Goal: Task Accomplishment & Management: Complete application form

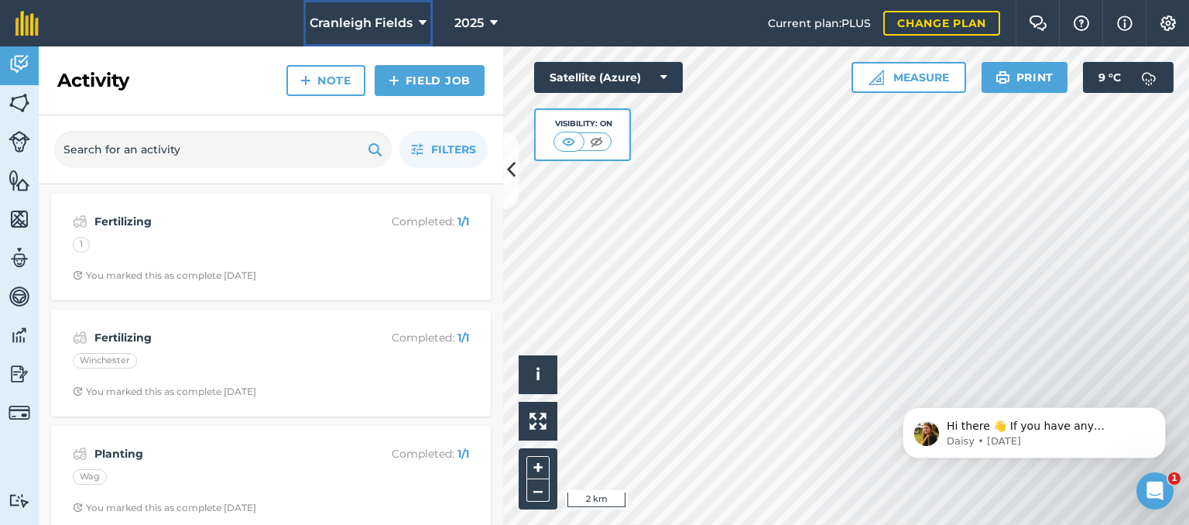
click at [419, 25] on icon at bounding box center [423, 23] width 8 height 19
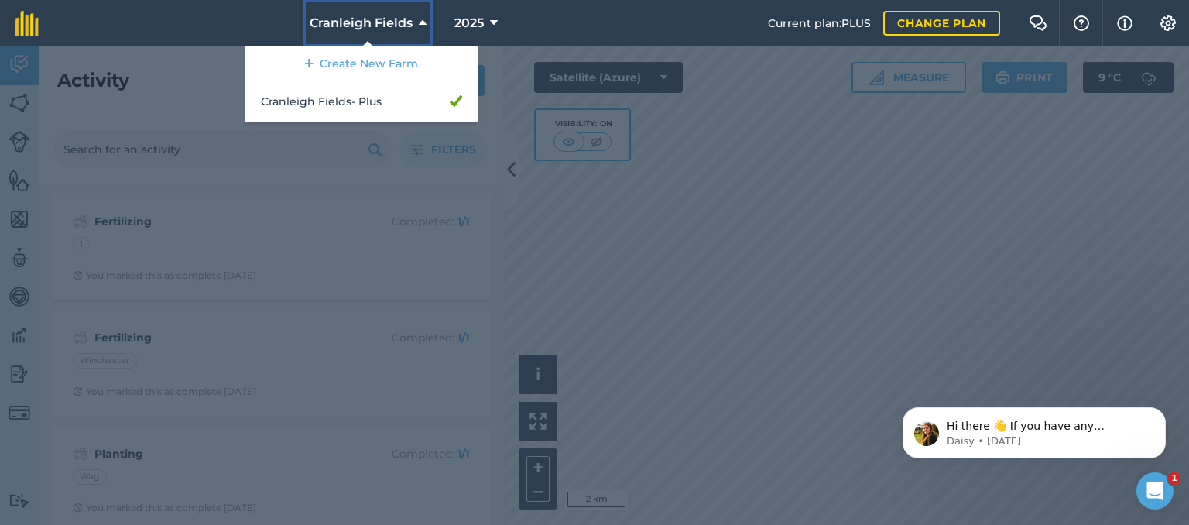
click at [419, 25] on icon at bounding box center [423, 23] width 8 height 19
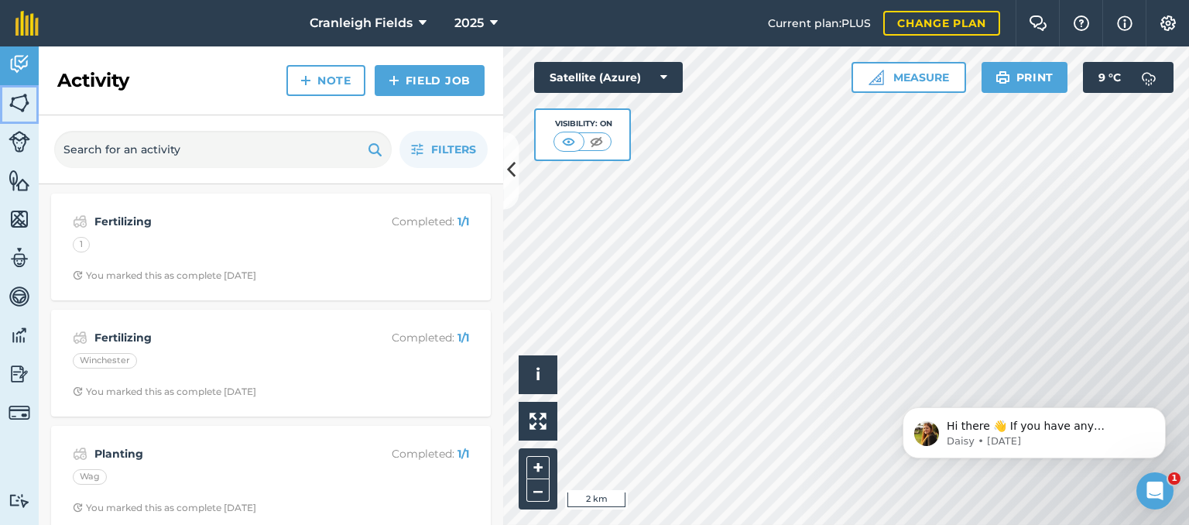
click at [16, 94] on img at bounding box center [20, 102] width 22 height 23
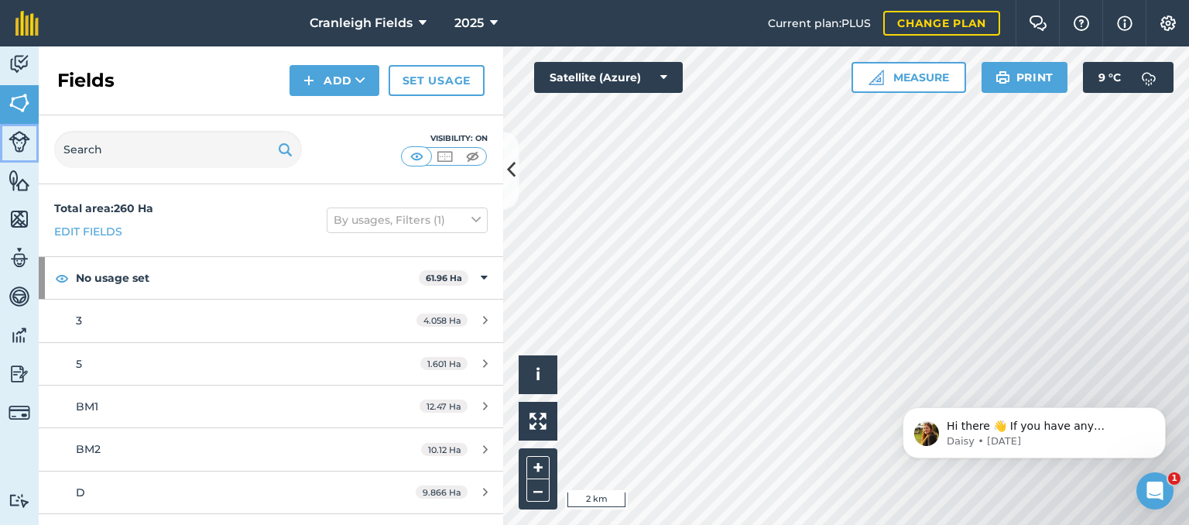
click at [19, 134] on img at bounding box center [20, 142] width 22 height 22
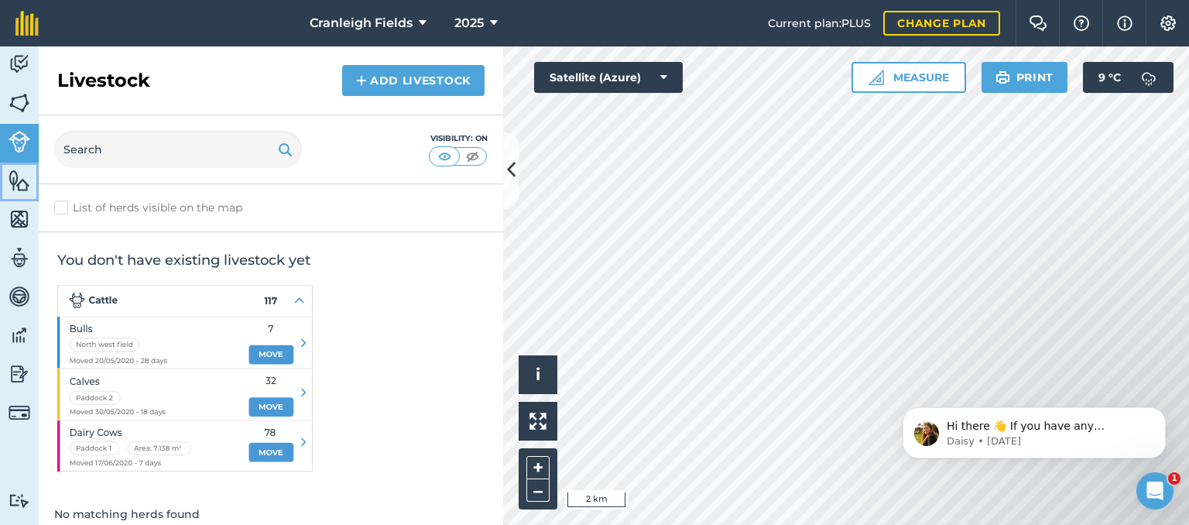
click at [25, 181] on img at bounding box center [20, 180] width 22 height 23
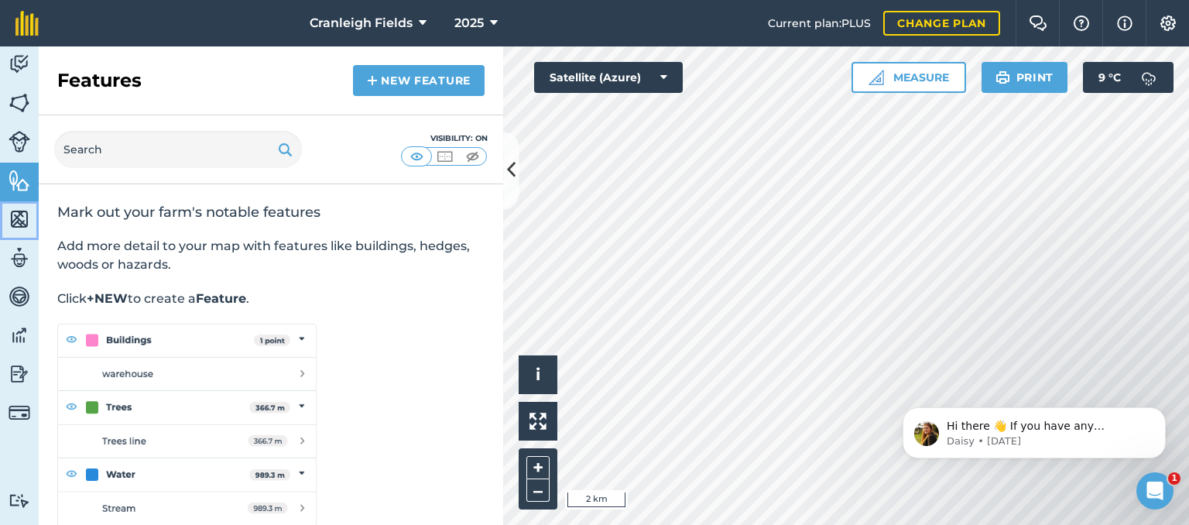
click at [19, 216] on img at bounding box center [20, 218] width 22 height 23
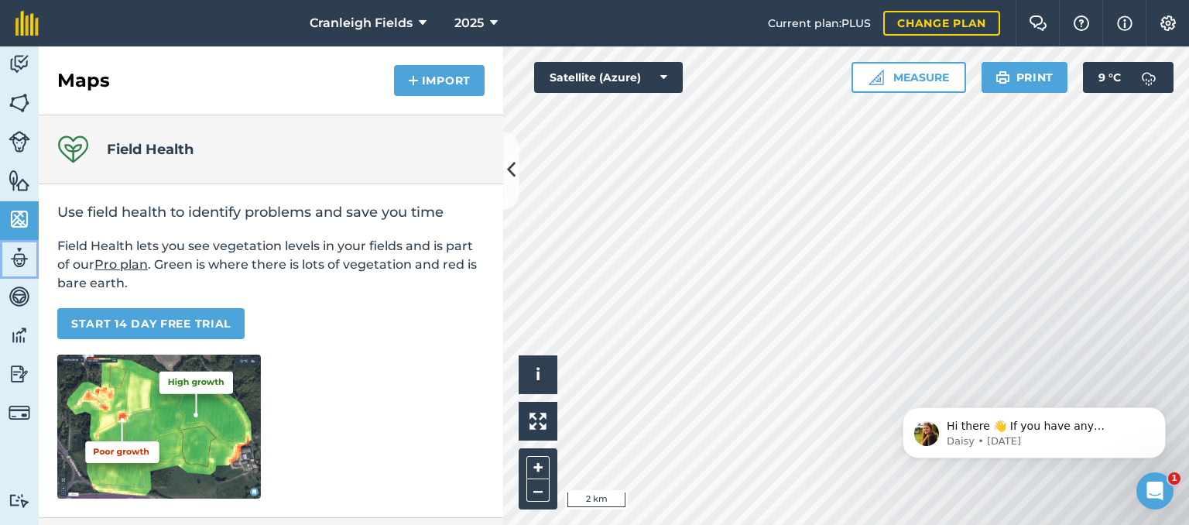
click at [22, 259] on img at bounding box center [20, 257] width 22 height 23
select select "MEMBER"
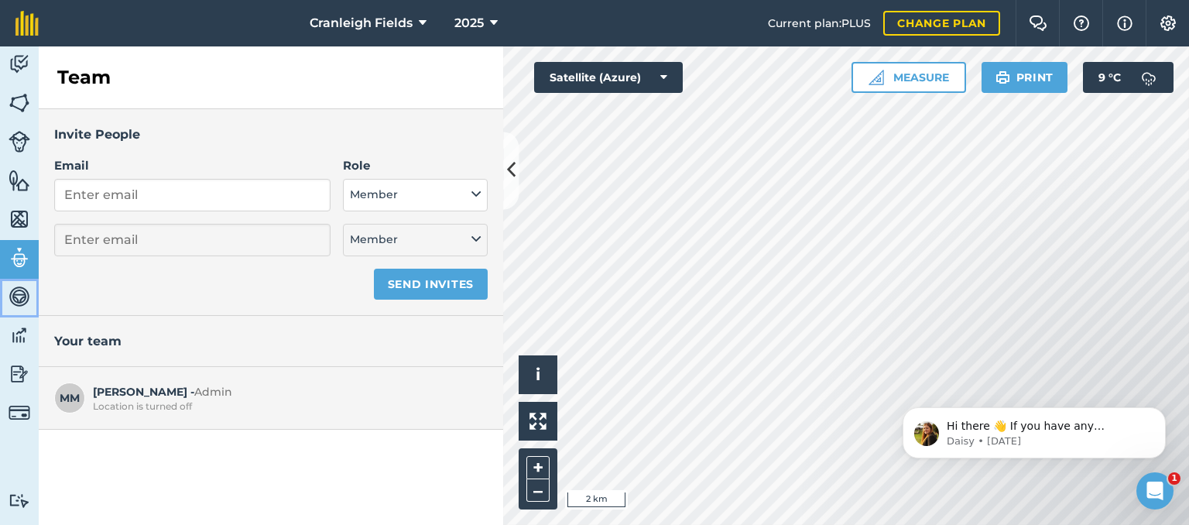
click at [22, 294] on img at bounding box center [20, 296] width 22 height 23
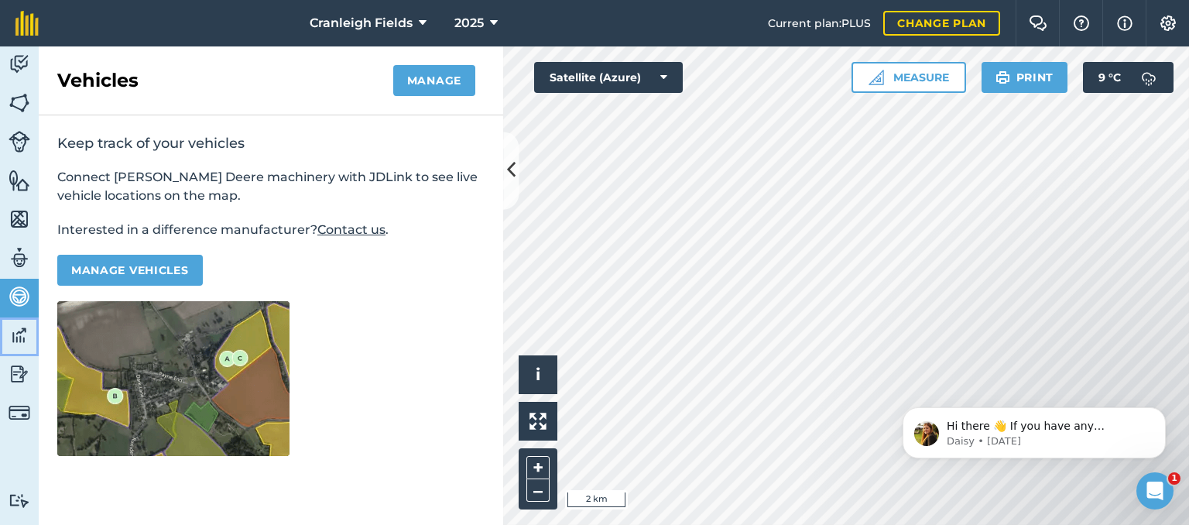
click at [16, 337] on img at bounding box center [20, 334] width 22 height 23
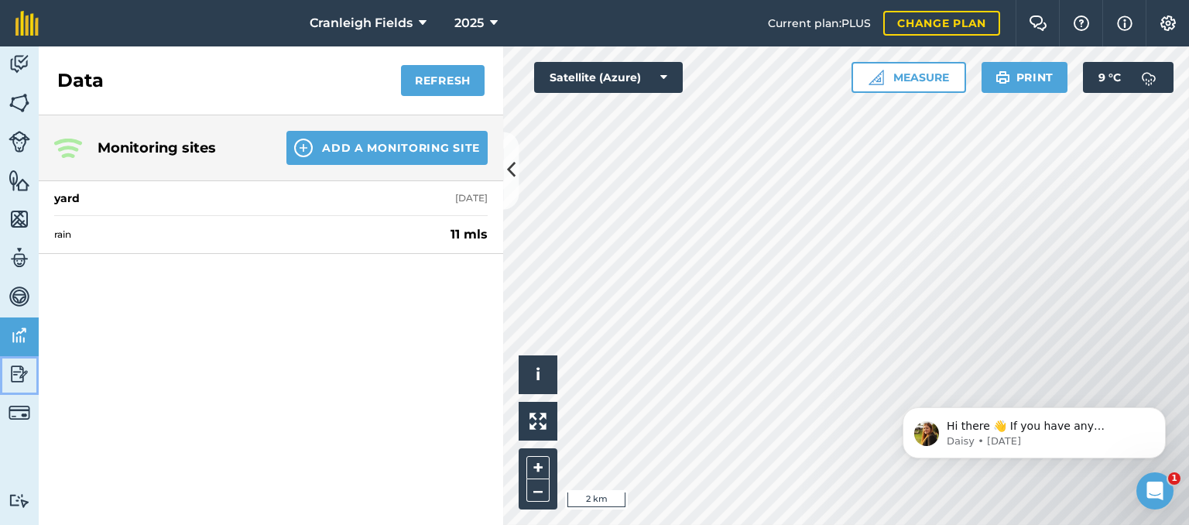
click at [21, 377] on img at bounding box center [20, 373] width 22 height 23
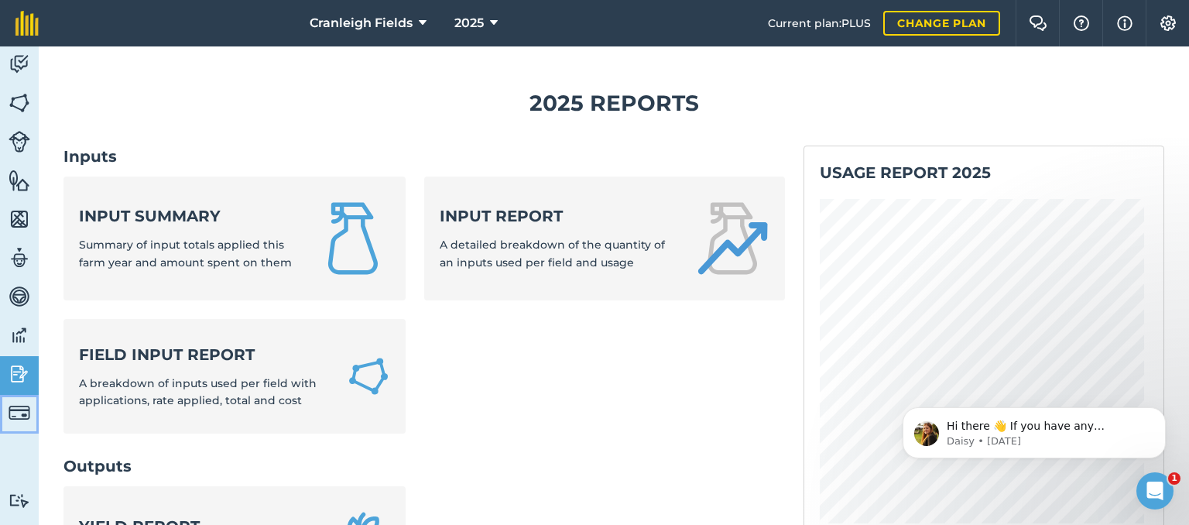
click at [22, 416] on img at bounding box center [20, 413] width 22 height 22
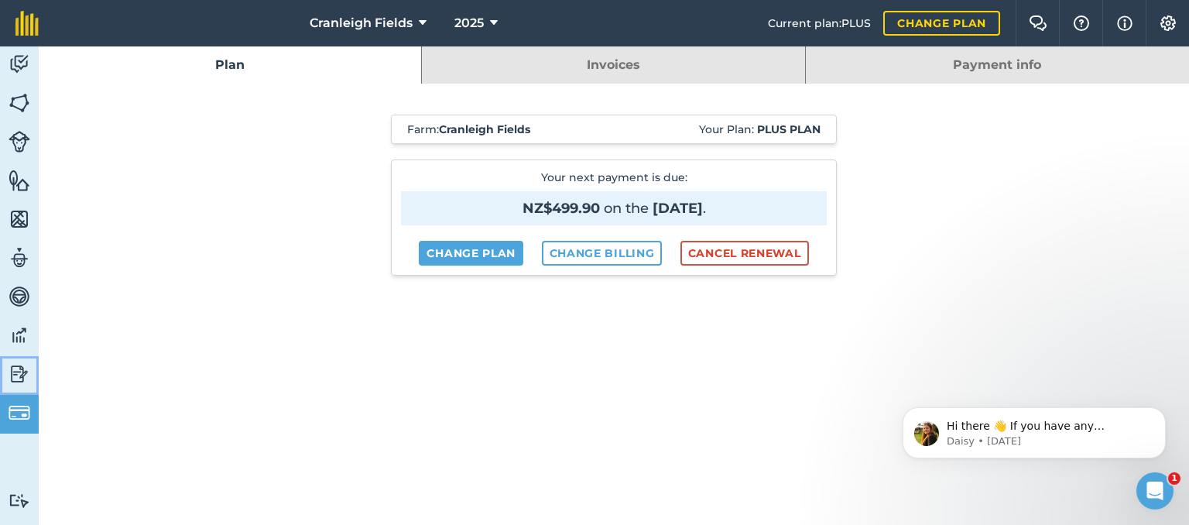
click at [23, 366] on img at bounding box center [20, 373] width 22 height 23
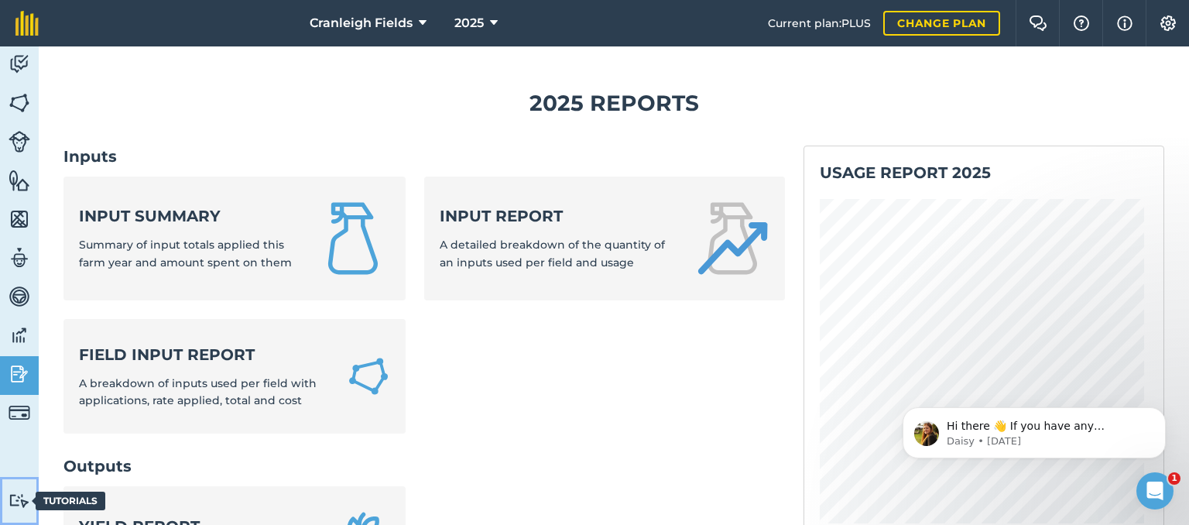
click at [21, 499] on img at bounding box center [20, 500] width 22 height 15
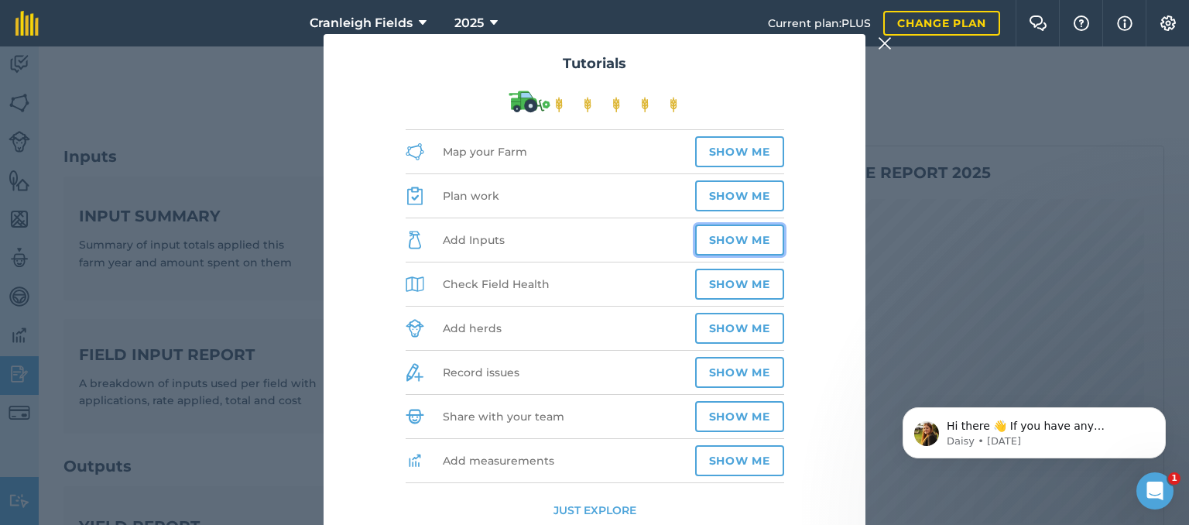
click at [734, 245] on button "Show me" at bounding box center [739, 239] width 89 height 31
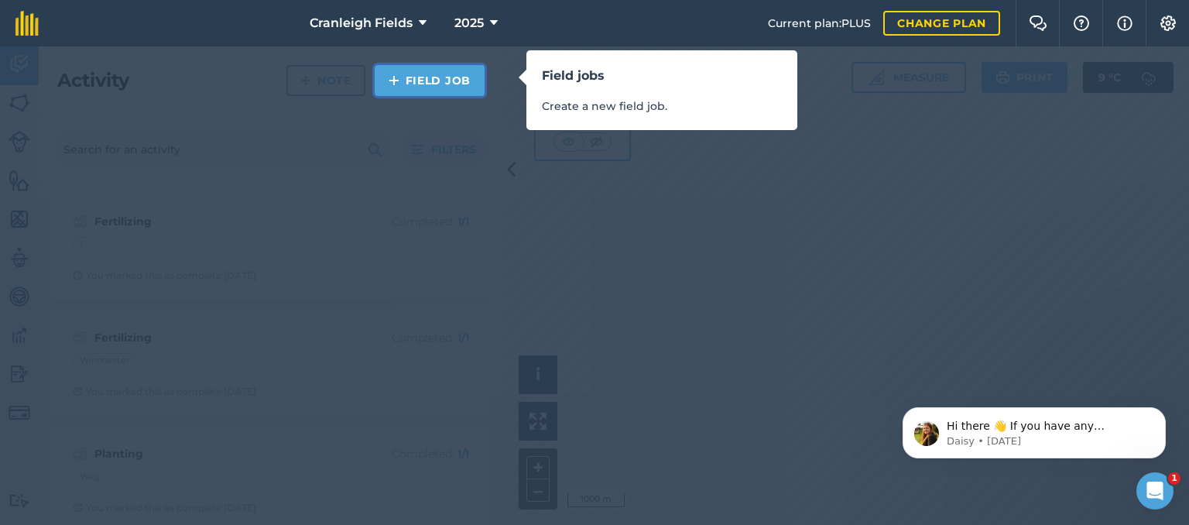
click at [429, 87] on link "Field Job" at bounding box center [430, 80] width 110 height 31
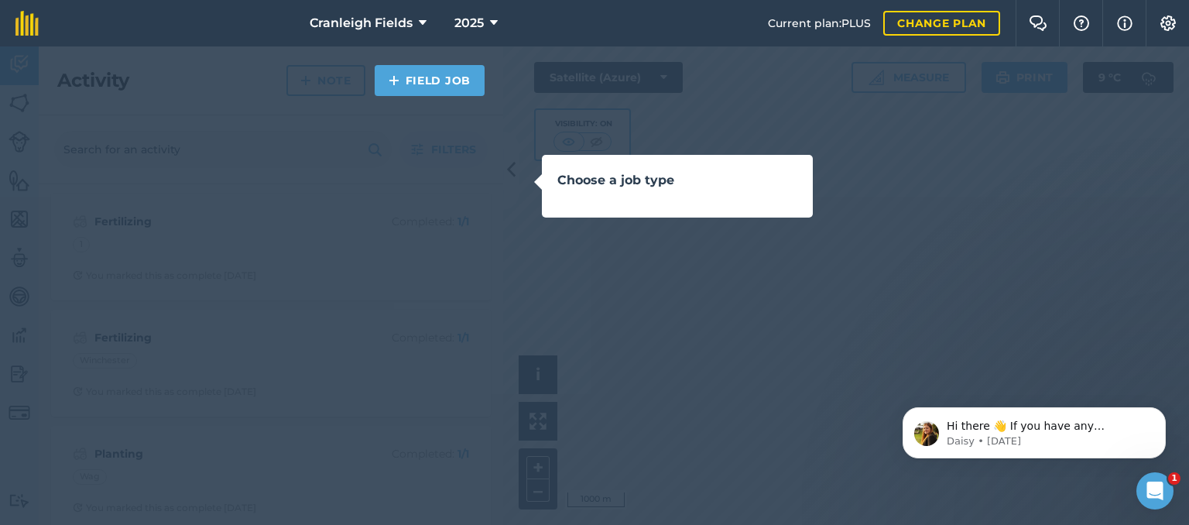
click at [587, 191] on div "Choose a job type" at bounding box center [677, 186] width 271 height 63
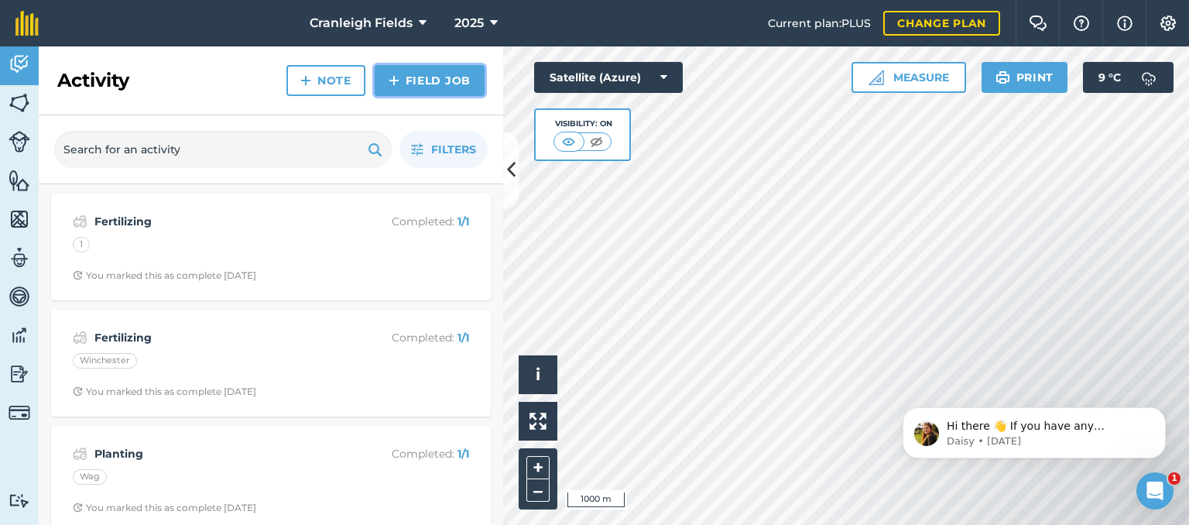
click at [442, 80] on link "Field Job" at bounding box center [430, 80] width 110 height 31
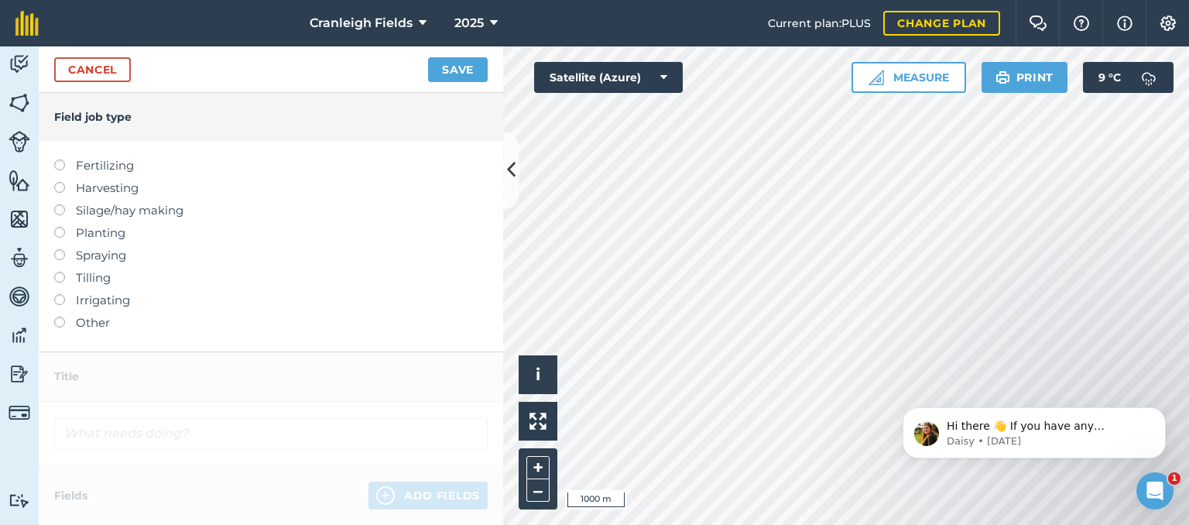
click at [58, 159] on label at bounding box center [65, 159] width 22 height 0
type input "Fertilizing"
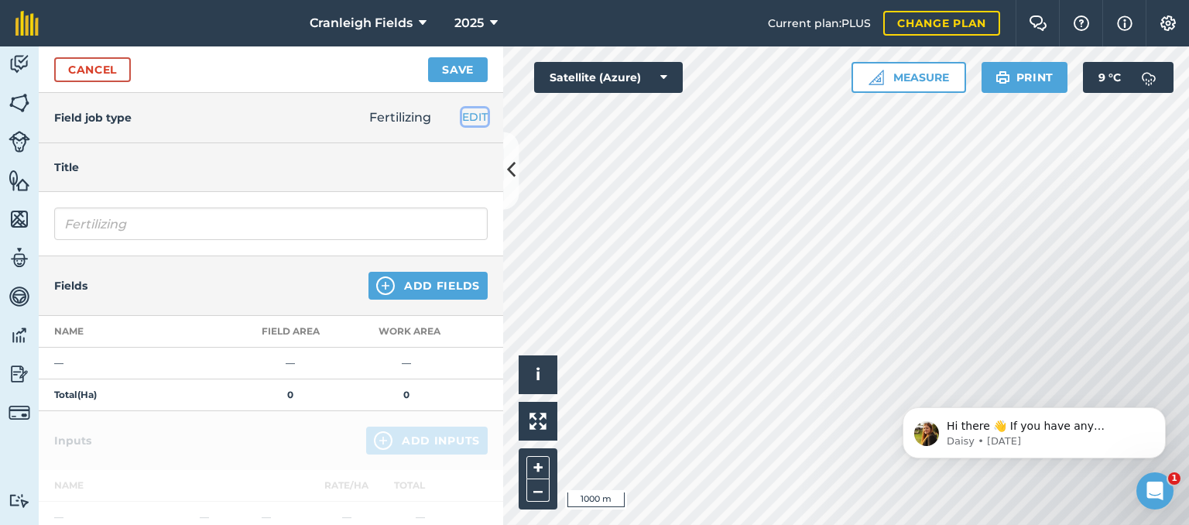
click at [468, 119] on button "EDIT" at bounding box center [475, 116] width 26 height 17
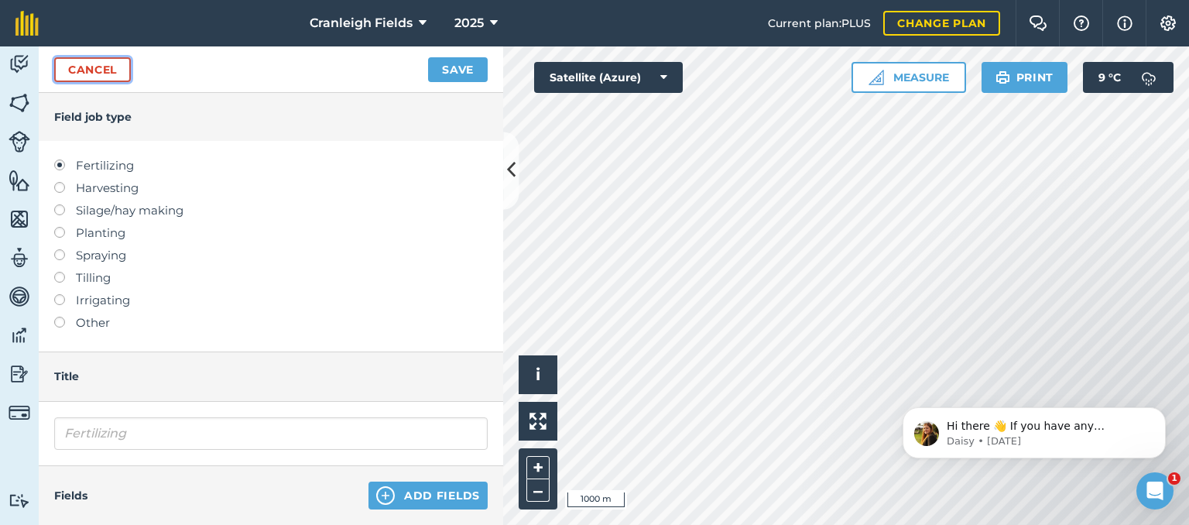
click at [80, 76] on link "Cancel" at bounding box center [92, 69] width 77 height 25
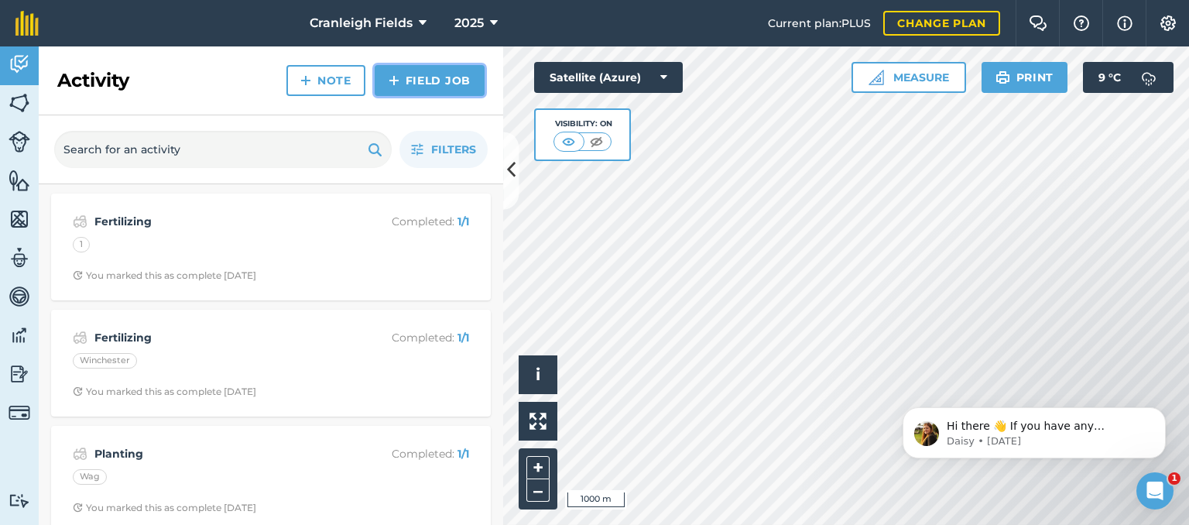
click at [424, 81] on link "Field Job" at bounding box center [430, 80] width 110 height 31
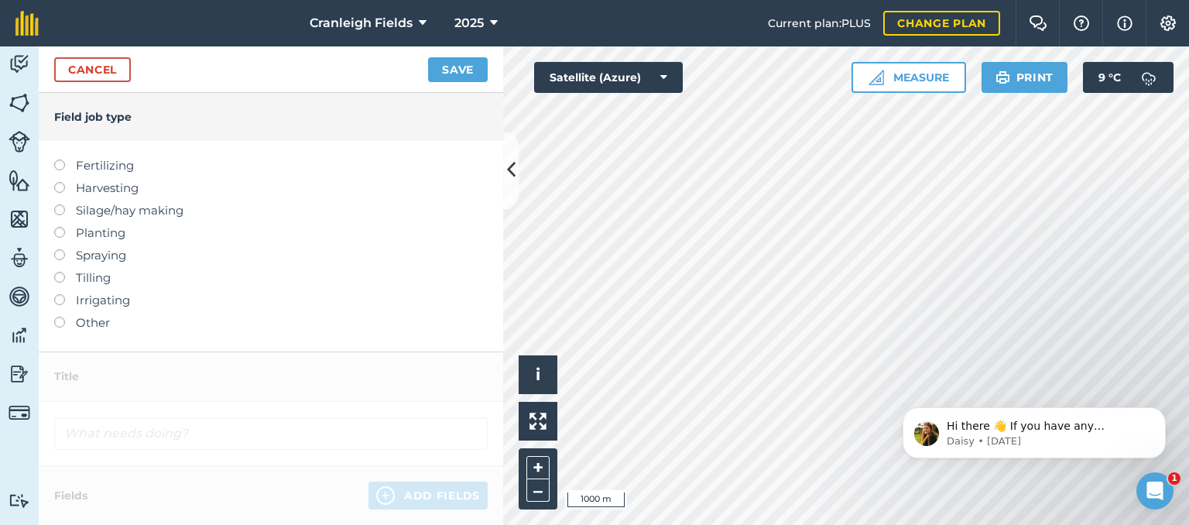
click at [60, 159] on label at bounding box center [65, 159] width 22 height 0
type input "Fertilizing"
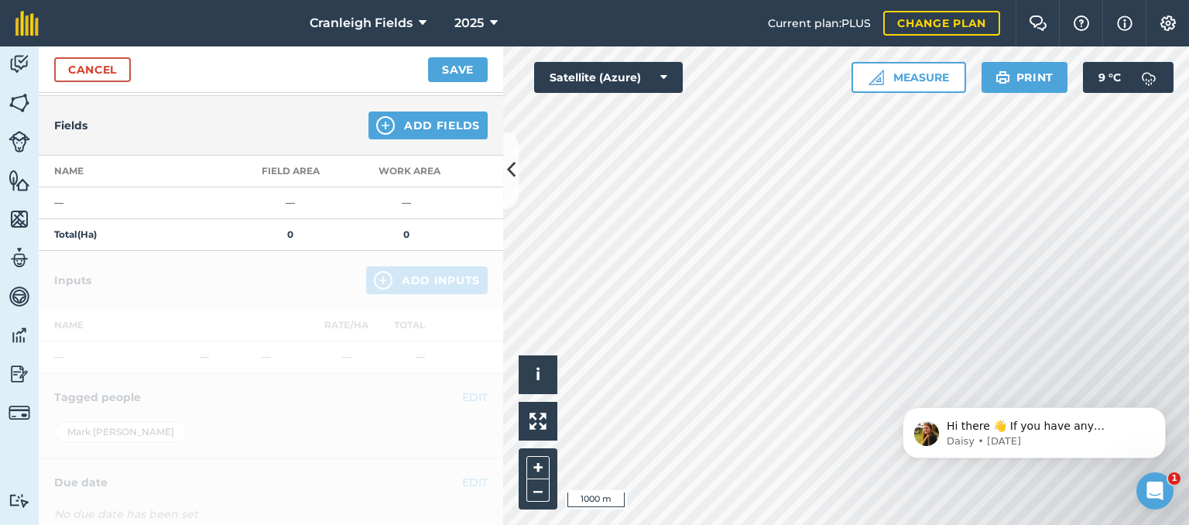
scroll to position [175, 0]
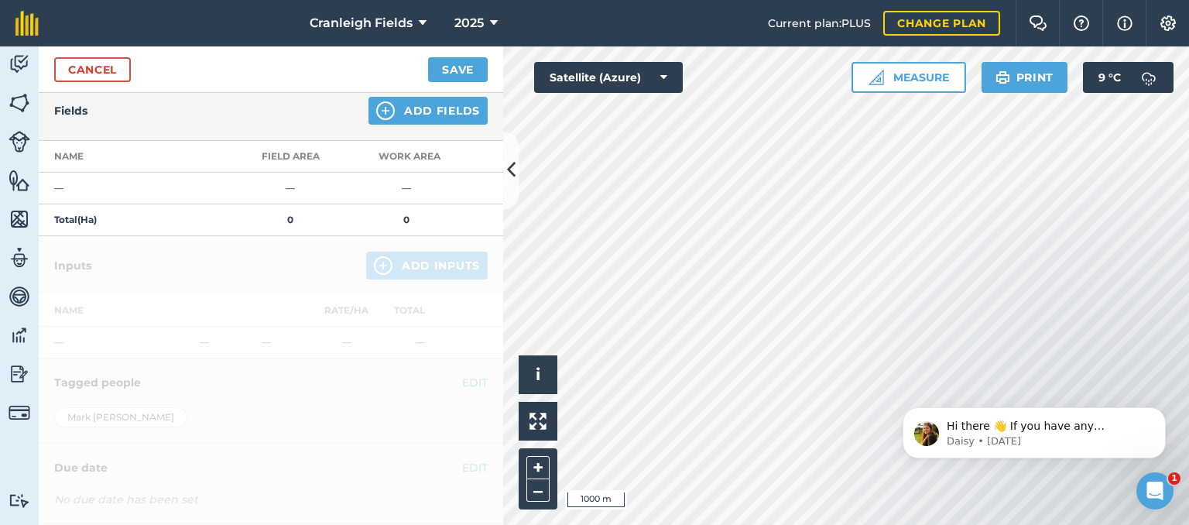
click at [381, 269] on div at bounding box center [271, 420] width 464 height 369
click at [412, 108] on button "Add Fields" at bounding box center [427, 111] width 119 height 28
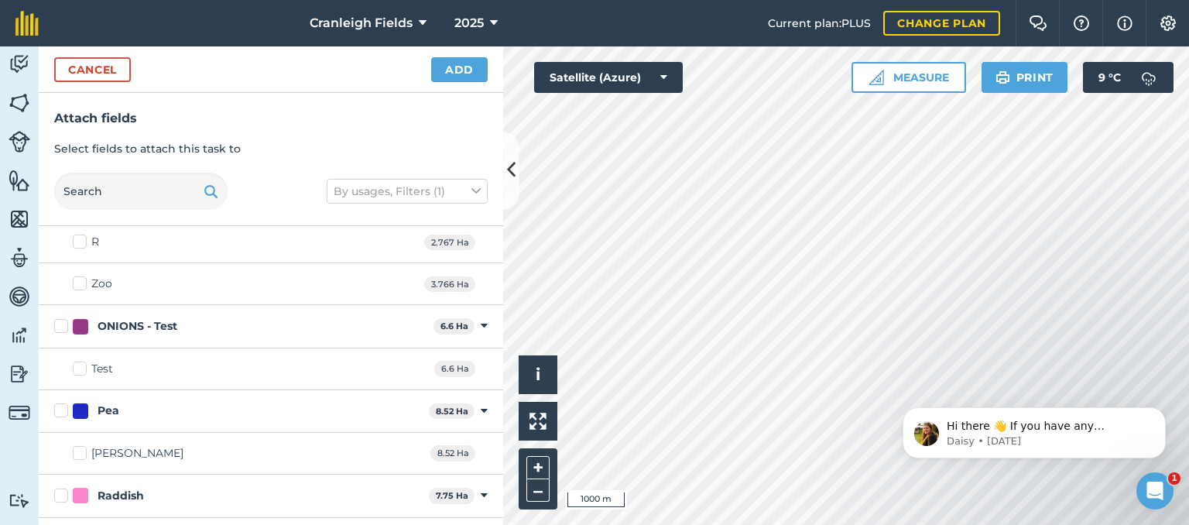
scroll to position [1083, 0]
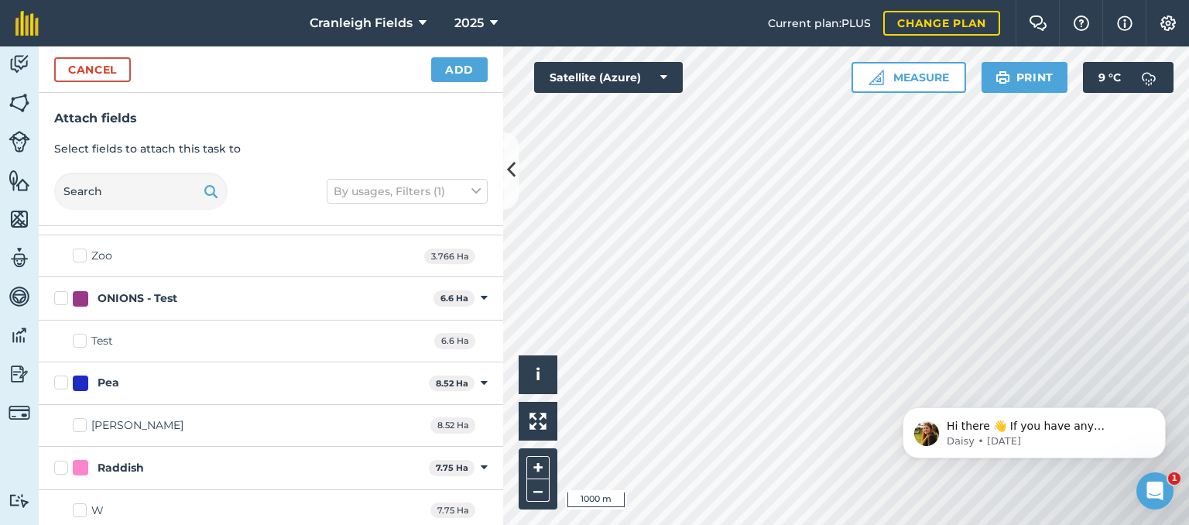
click at [67, 295] on label "ONIONS - Test" at bounding box center [240, 298] width 373 height 16
click at [64, 295] on input "ONIONS - Test" at bounding box center [59, 295] width 10 height 10
checkbox input "true"
click at [461, 70] on button "Add" at bounding box center [459, 69] width 56 height 25
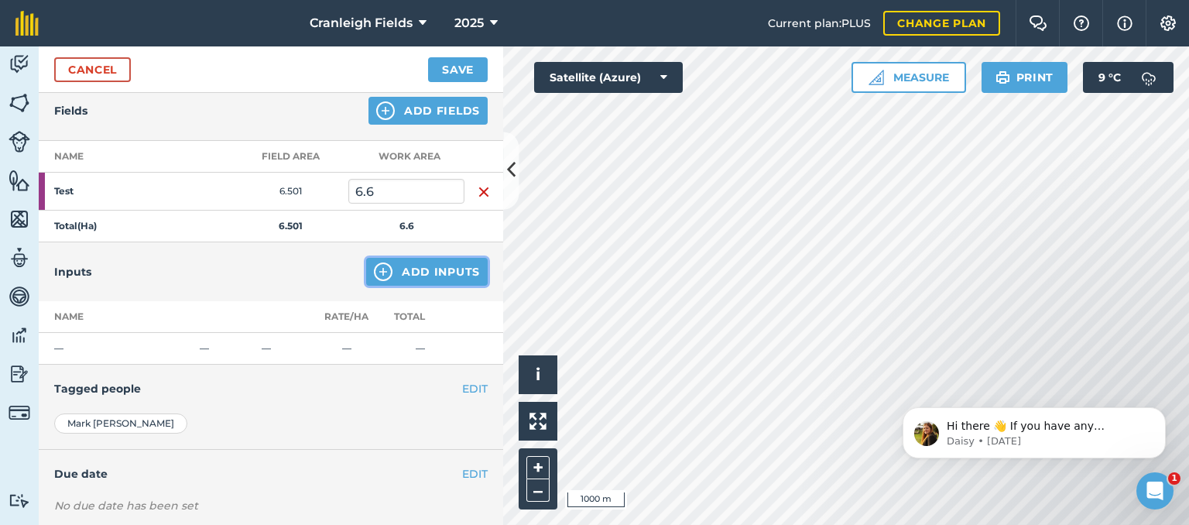
click at [408, 274] on button "Add Inputs" at bounding box center [426, 272] width 121 height 28
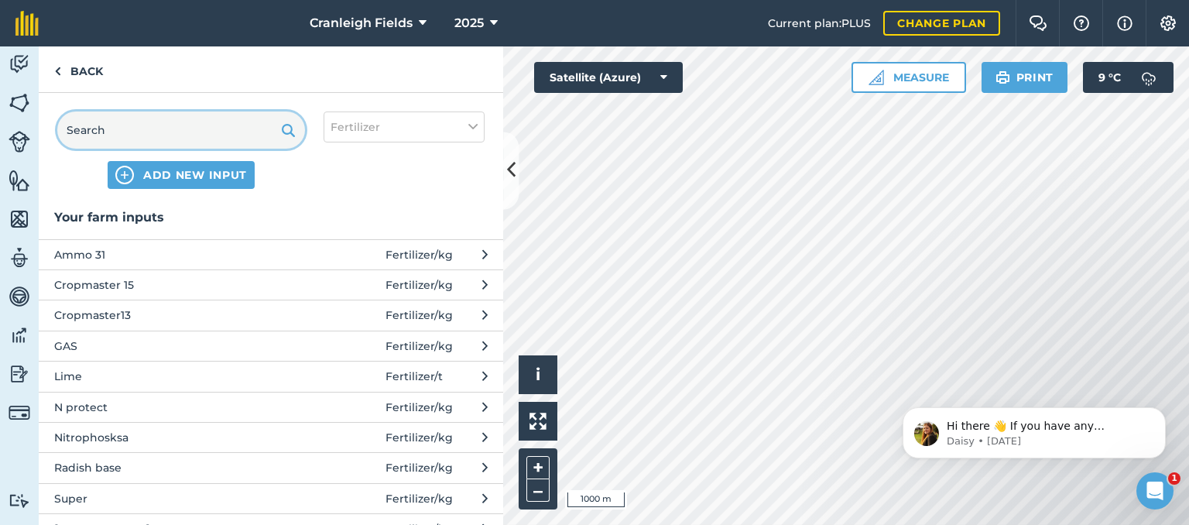
click at [142, 125] on input "text" at bounding box center [181, 129] width 248 height 37
click at [156, 180] on span "ADD NEW INPUT" at bounding box center [195, 174] width 104 height 15
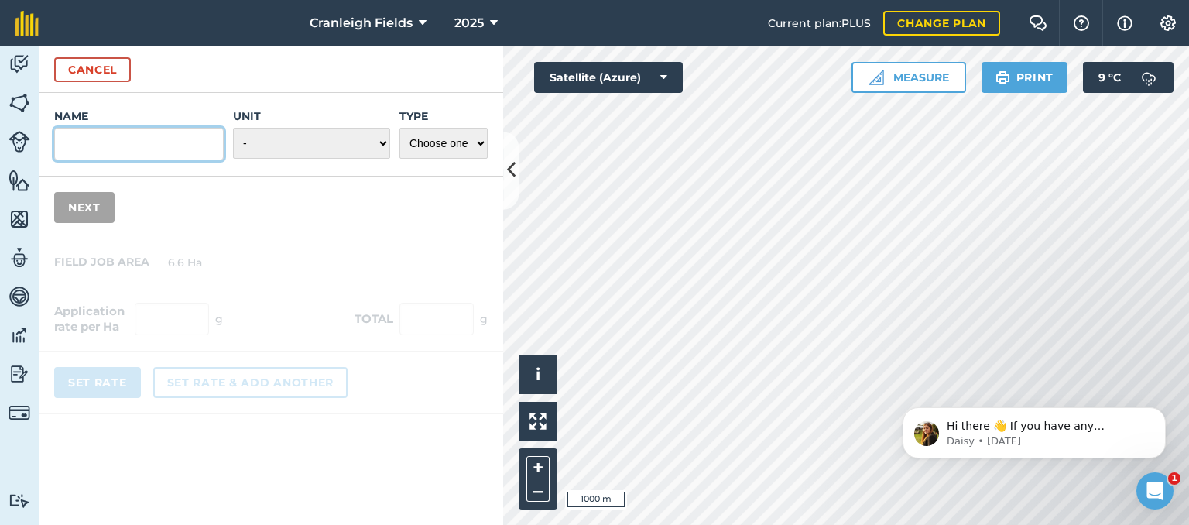
click at [108, 150] on input "Name" at bounding box center [138, 144] width 169 height 33
type input "30% pot ash super"
click at [385, 145] on select "- Grams/g Kilograms/kg Metric tonnes/t Millilitres/ml Litres/L Ounces/oz Pounds…" at bounding box center [311, 143] width 157 height 31
select select "KILOGRAMS"
click at [234, 128] on select "- Grams/g Kilograms/kg Metric tonnes/t Millilitres/ml Litres/L Ounces/oz Pounds…" at bounding box center [311, 143] width 157 height 31
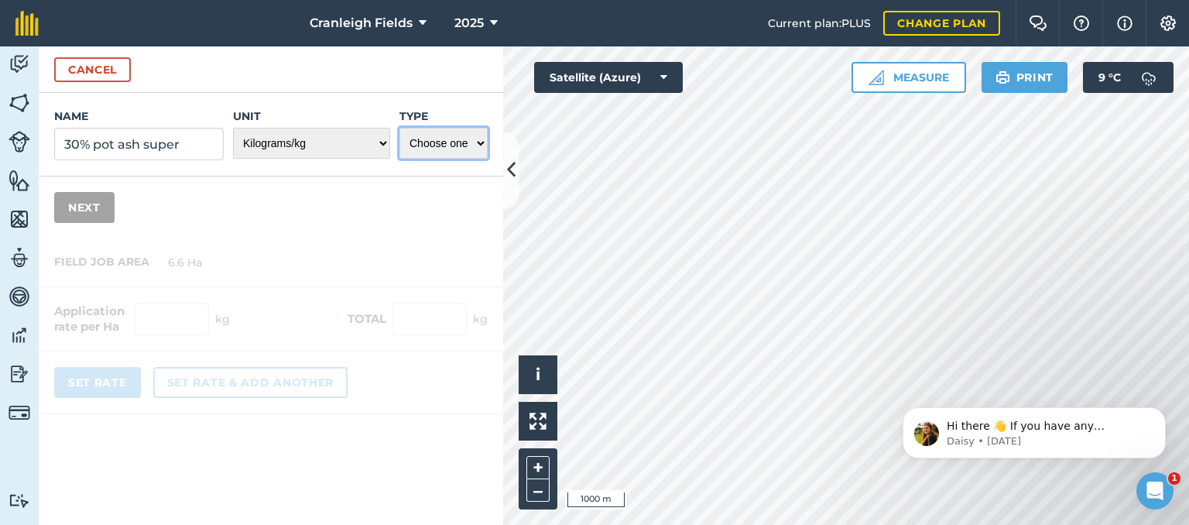
click at [479, 142] on select "Choose one Fertilizer Seed Spray Fuel Other" at bounding box center [443, 143] width 88 height 31
select select "FERTILIZER"
click at [399, 128] on select "Choose one Fertilizer Seed Spray Fuel Other" at bounding box center [443, 143] width 88 height 31
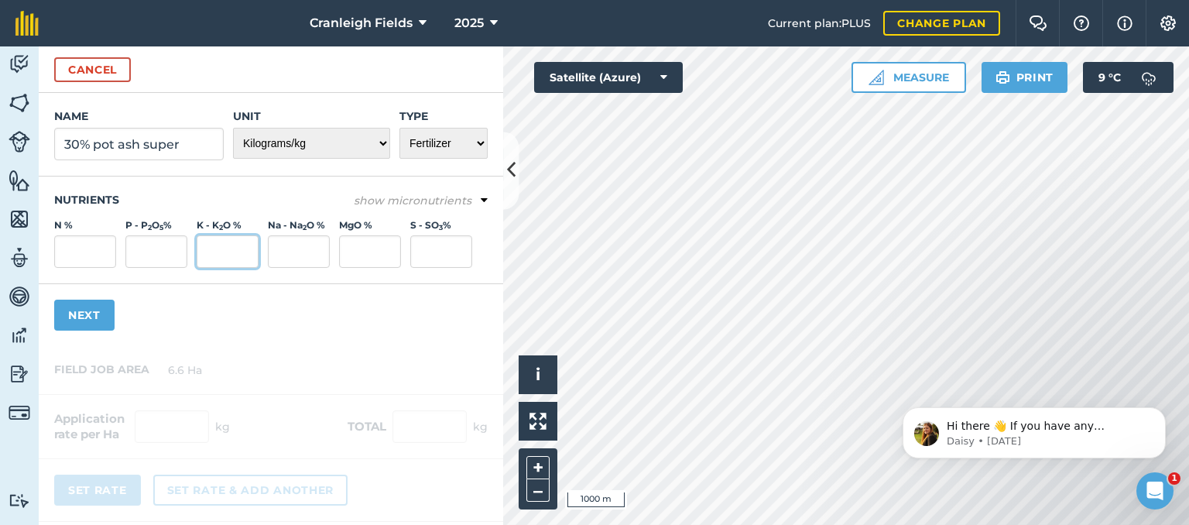
click at [219, 255] on input "K - K 2 O %" at bounding box center [228, 251] width 62 height 33
type input "7.5"
click at [173, 251] on input "P - P 2 O 5 %" at bounding box center [156, 251] width 62 height 33
type input "5.6"
click at [240, 252] on input "7.5" at bounding box center [228, 251] width 62 height 33
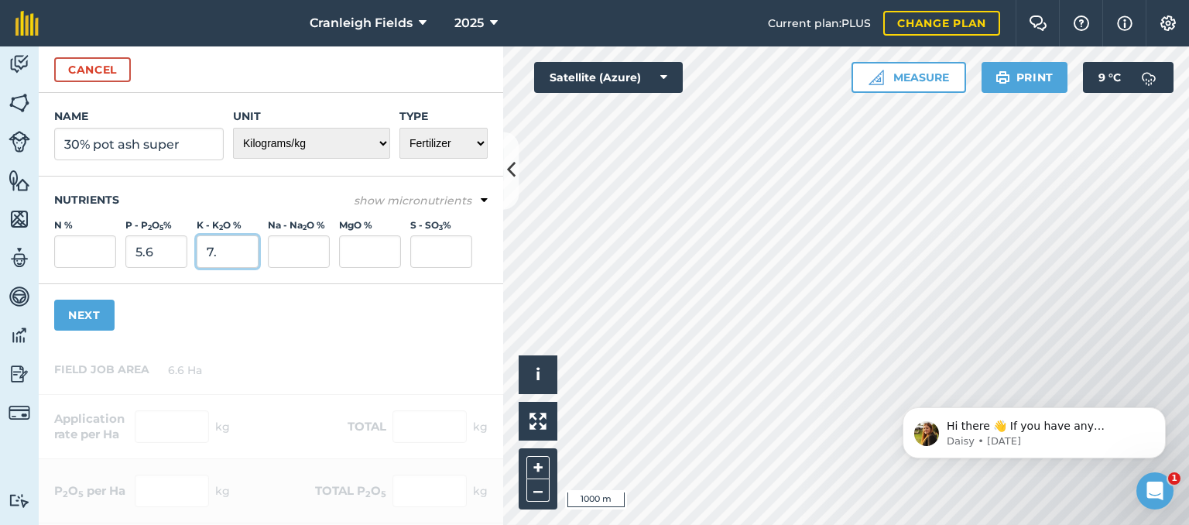
type input "7"
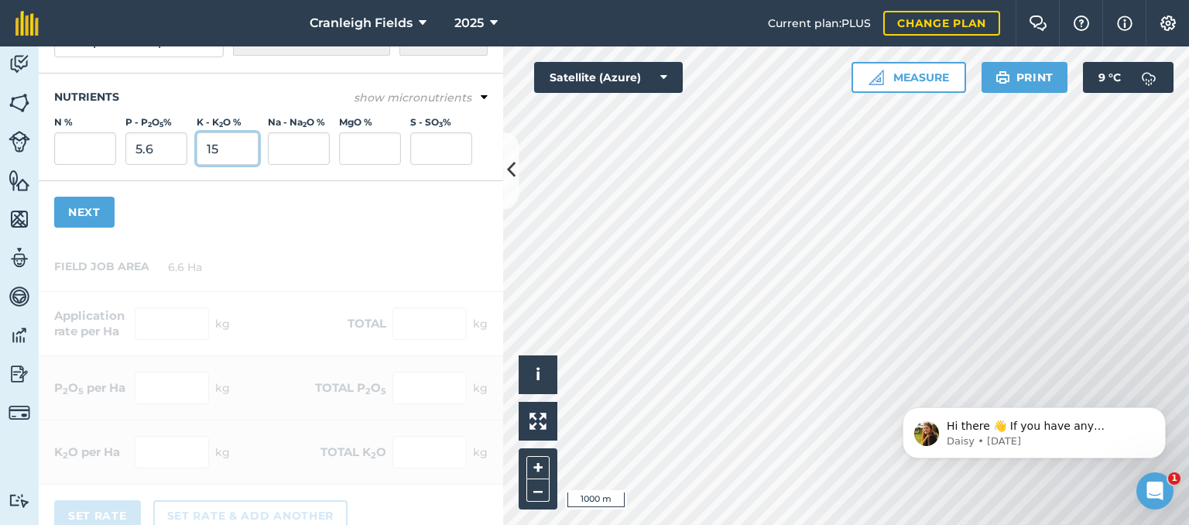
scroll to position [124, 0]
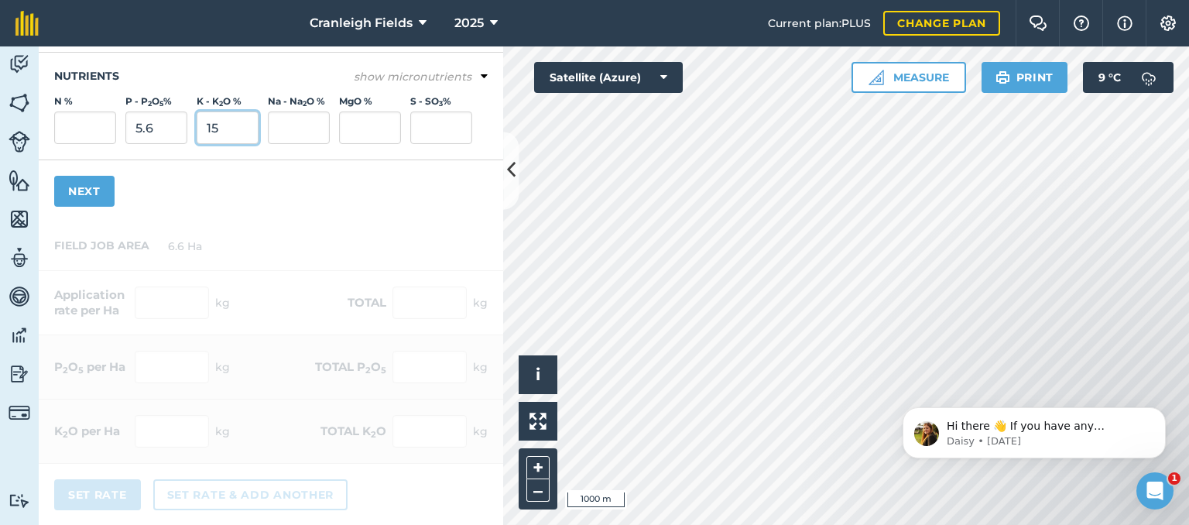
type input "15"
click at [88, 185] on button "Next" at bounding box center [84, 191] width 60 height 31
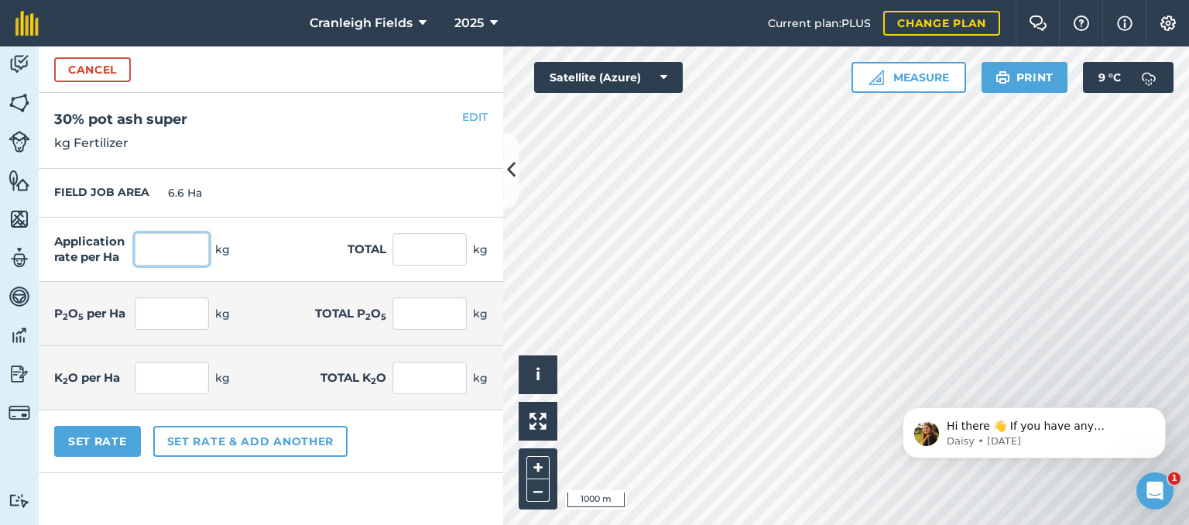
click at [170, 254] on input "text" at bounding box center [172, 249] width 74 height 33
click at [90, 70] on button "Cancel" at bounding box center [92, 69] width 77 height 25
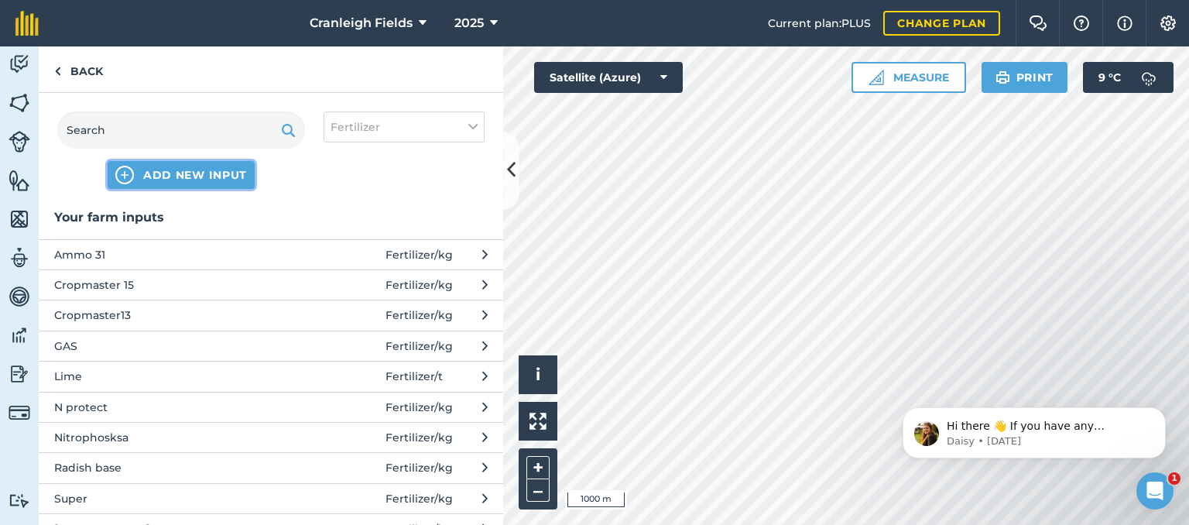
click at [156, 173] on span "ADD NEW INPUT" at bounding box center [195, 174] width 104 height 15
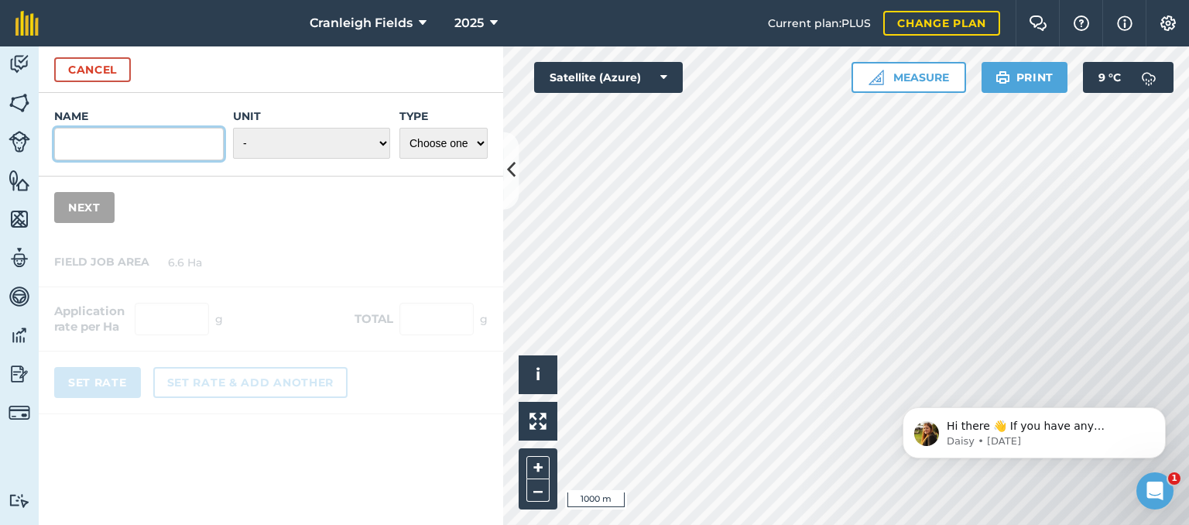
click at [113, 143] on input "Name" at bounding box center [138, 144] width 169 height 33
type input "s"
click at [61, 145] on input "potash super" at bounding box center [138, 144] width 169 height 33
type input "30potash super"
click at [381, 144] on select "- Grams/g Kilograms/kg Metric tonnes/t Millilitres/ml Litres/L Ounces/oz Pounds…" at bounding box center [311, 143] width 157 height 31
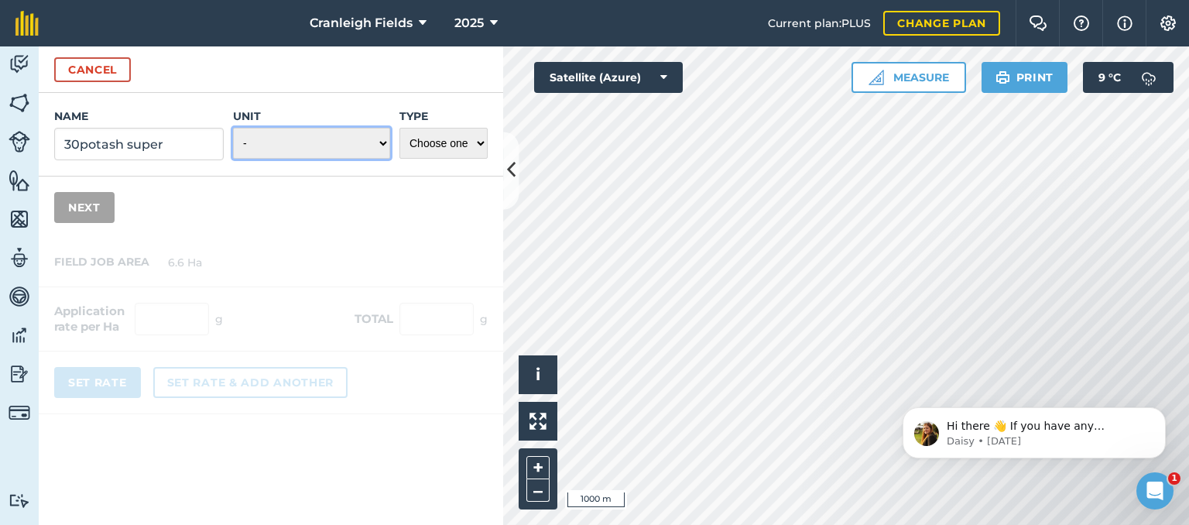
select select "KILOGRAMS"
click at [234, 128] on select "- Grams/g Kilograms/kg Metric tonnes/t Millilitres/ml Litres/L Ounces/oz Pounds…" at bounding box center [311, 143] width 157 height 31
click at [480, 144] on select "Choose one Fertilizer Seed Spray Fuel Other" at bounding box center [443, 143] width 88 height 31
select select "FERTILIZER"
click at [399, 128] on select "Choose one Fertilizer Seed Spray Fuel Other" at bounding box center [443, 143] width 88 height 31
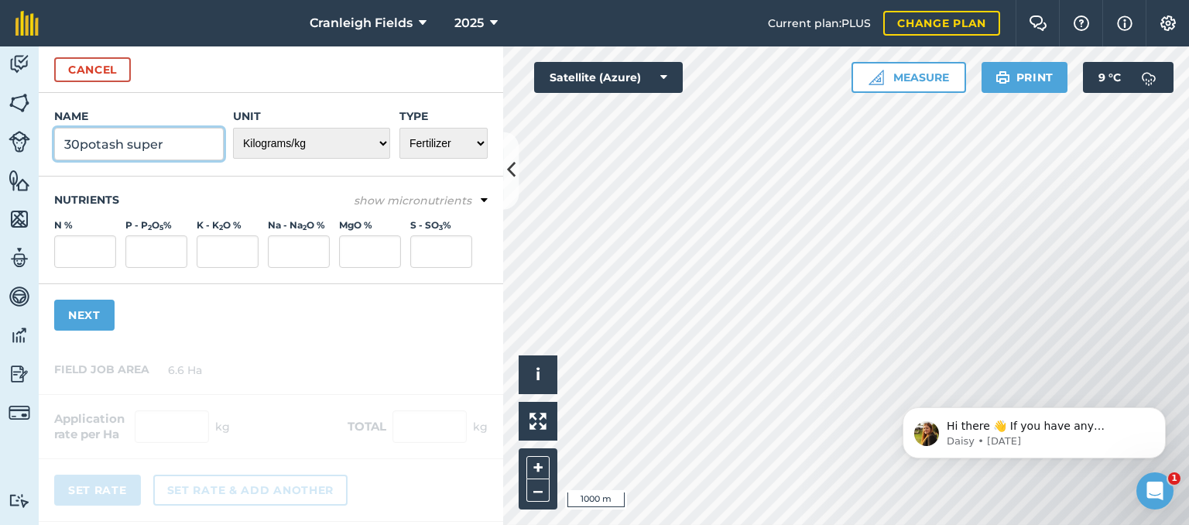
click at [80, 142] on input "30potash super" at bounding box center [138, 144] width 169 height 33
type input "30%potash super"
click at [87, 317] on button "Next" at bounding box center [84, 314] width 60 height 31
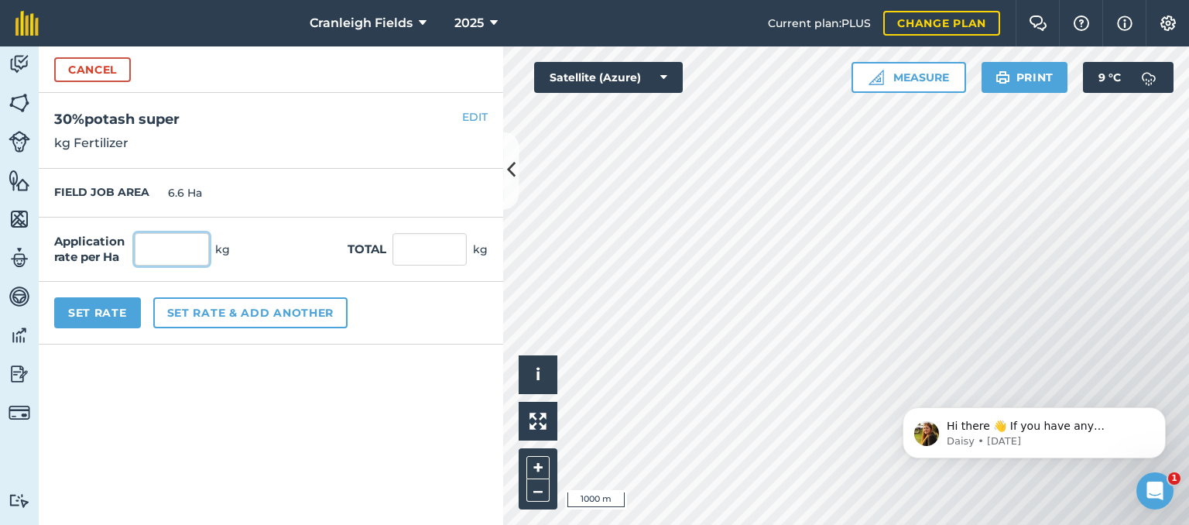
click at [161, 244] on input "text" at bounding box center [172, 249] width 74 height 33
type input "3"
click at [101, 67] on button "Cancel" at bounding box center [92, 69] width 77 height 25
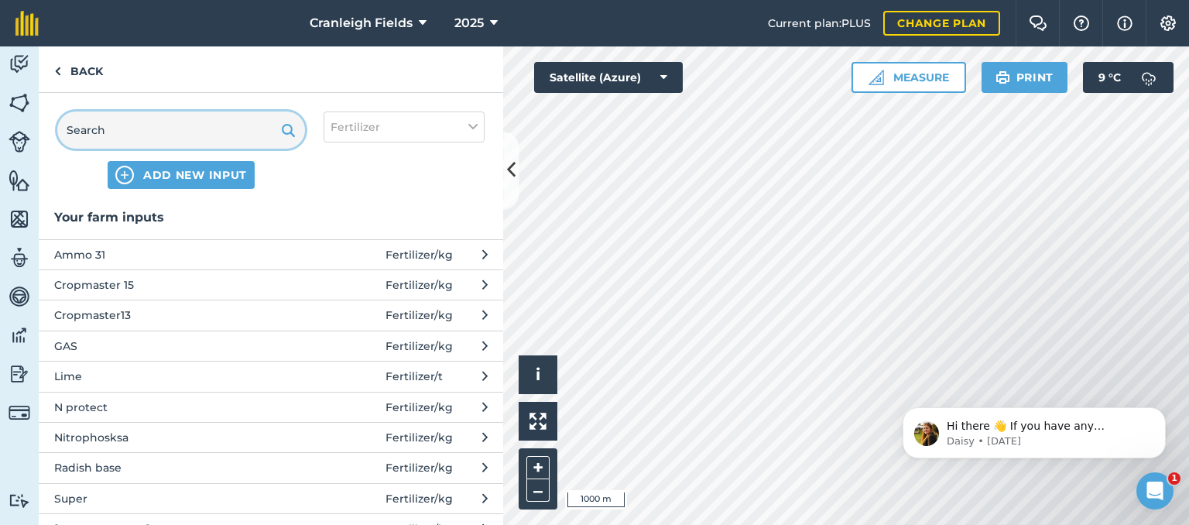
click at [165, 135] on input "text" at bounding box center [181, 129] width 248 height 37
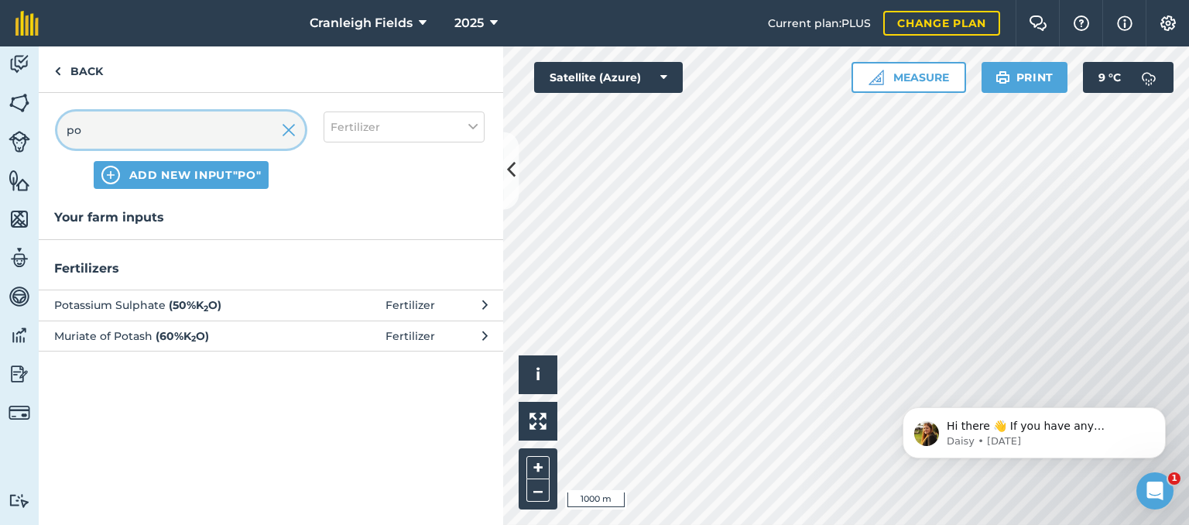
type input "p"
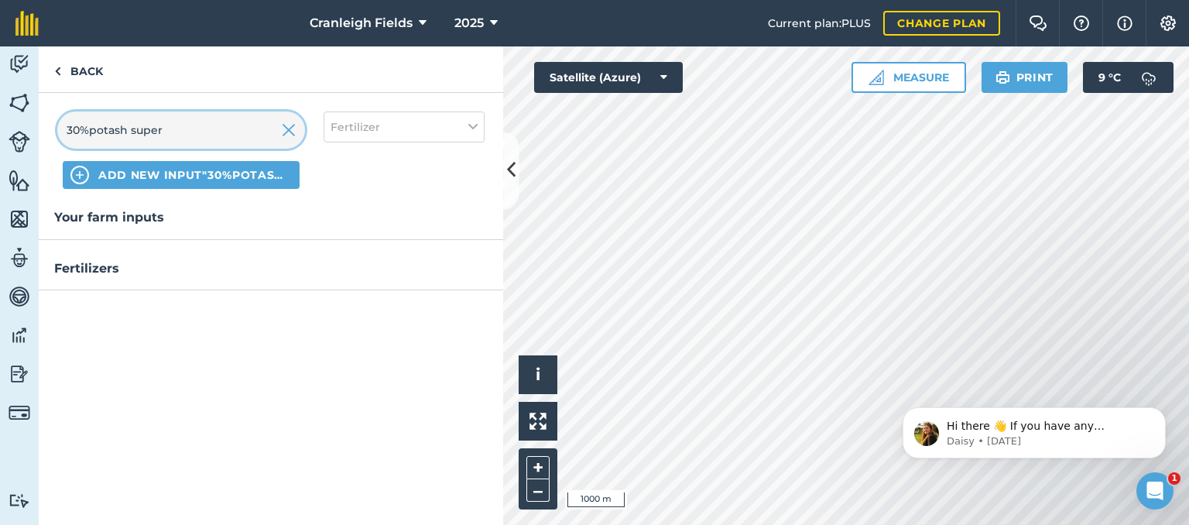
type input "30%potash super"
click at [183, 172] on span "ADD NEW INPUT "30%potash super"" at bounding box center [194, 174] width 193 height 15
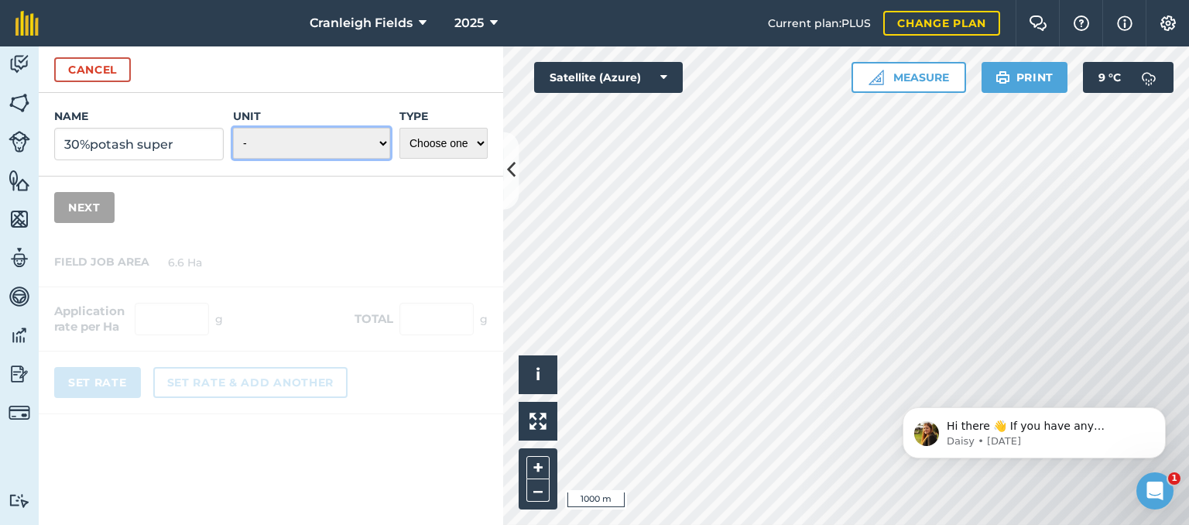
click at [384, 145] on select "- Grams/g Kilograms/kg Metric tonnes/t Millilitres/ml Litres/L Ounces/oz Pounds…" at bounding box center [311, 143] width 157 height 31
select select "KILOGRAMS"
click at [234, 128] on select "- Grams/g Kilograms/kg Metric tonnes/t Millilitres/ml Litres/L Ounces/oz Pounds…" at bounding box center [311, 143] width 157 height 31
click at [477, 143] on select "Choose one Fertilizer Seed Spray Fuel Other" at bounding box center [443, 143] width 88 height 31
select select "FERTILIZER"
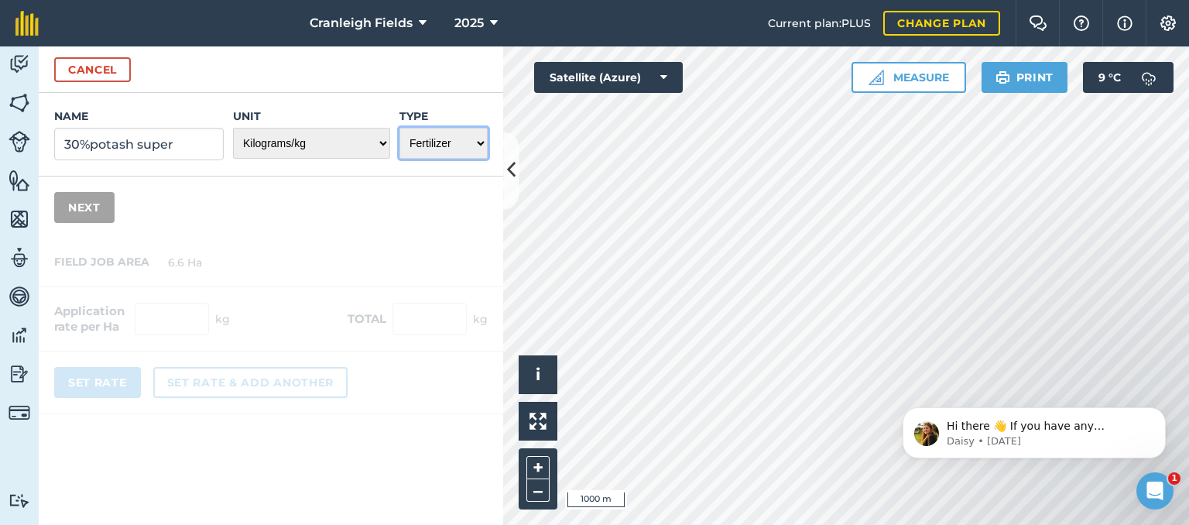
click at [399, 128] on select "Choose one Fertilizer Seed Spray Fuel Other" at bounding box center [443, 143] width 88 height 31
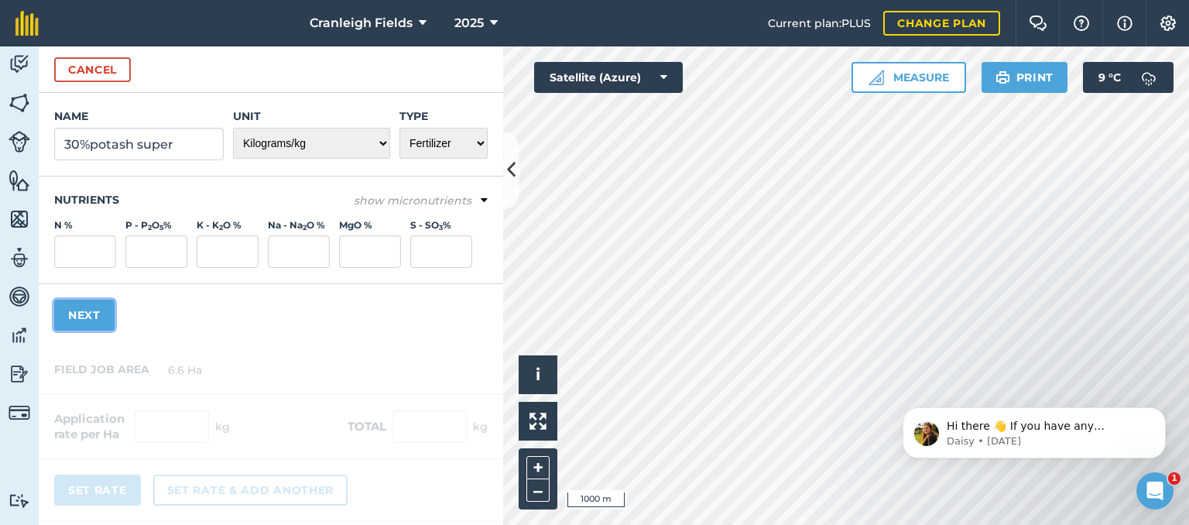
click at [85, 314] on button "Next" at bounding box center [84, 314] width 60 height 31
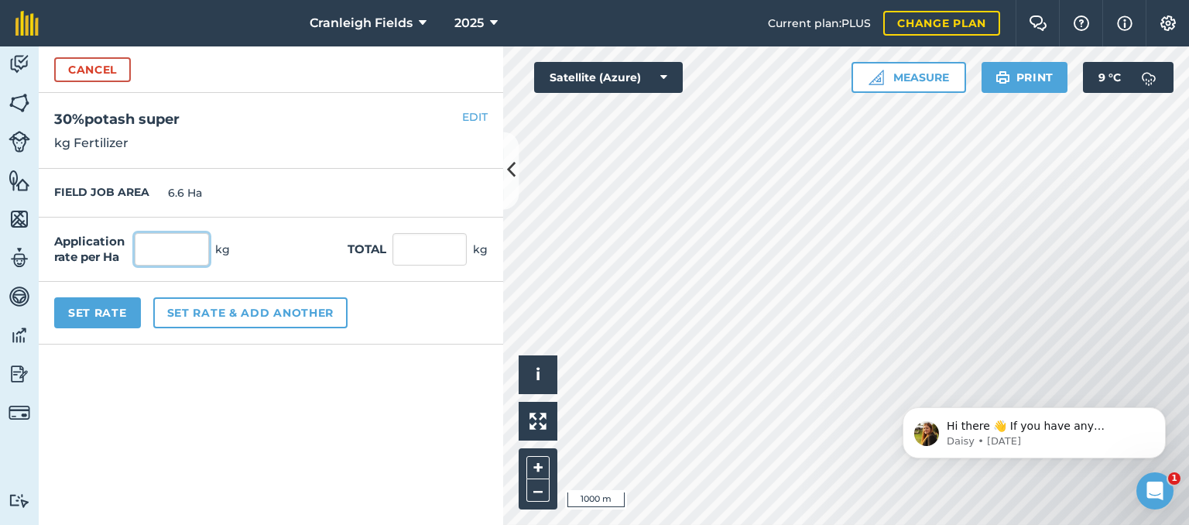
click at [178, 250] on input "text" at bounding box center [172, 249] width 74 height 33
type input "1"
type input "300"
type input "1,980"
click at [224, 347] on form "Cancel Name 30%potash super Unit - Grams/g Kilograms/kg Metric tonnes/t Millili…" at bounding box center [271, 285] width 464 height 478
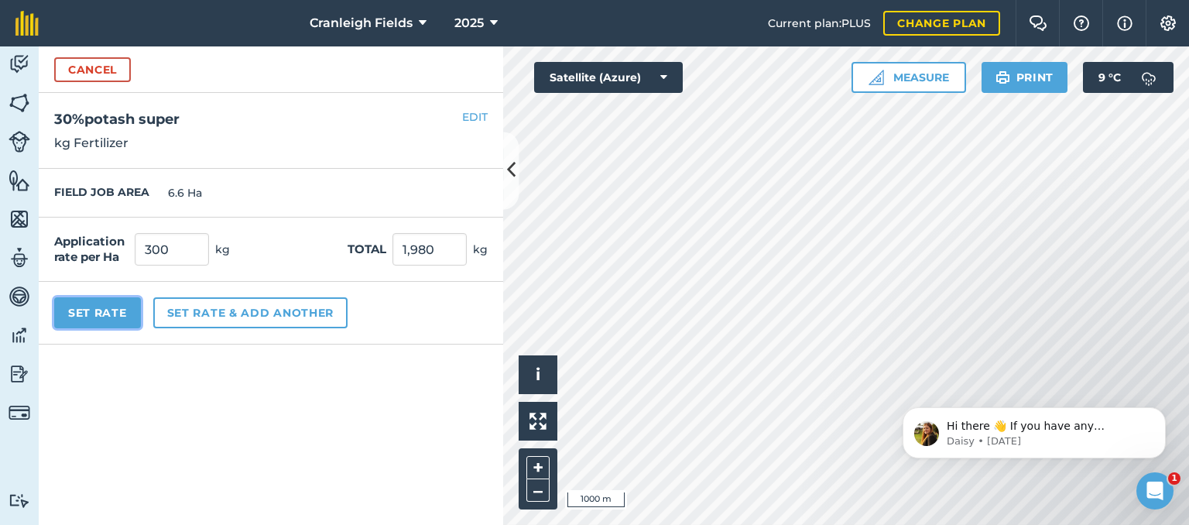
click at [105, 313] on button "Set Rate" at bounding box center [97, 312] width 87 height 31
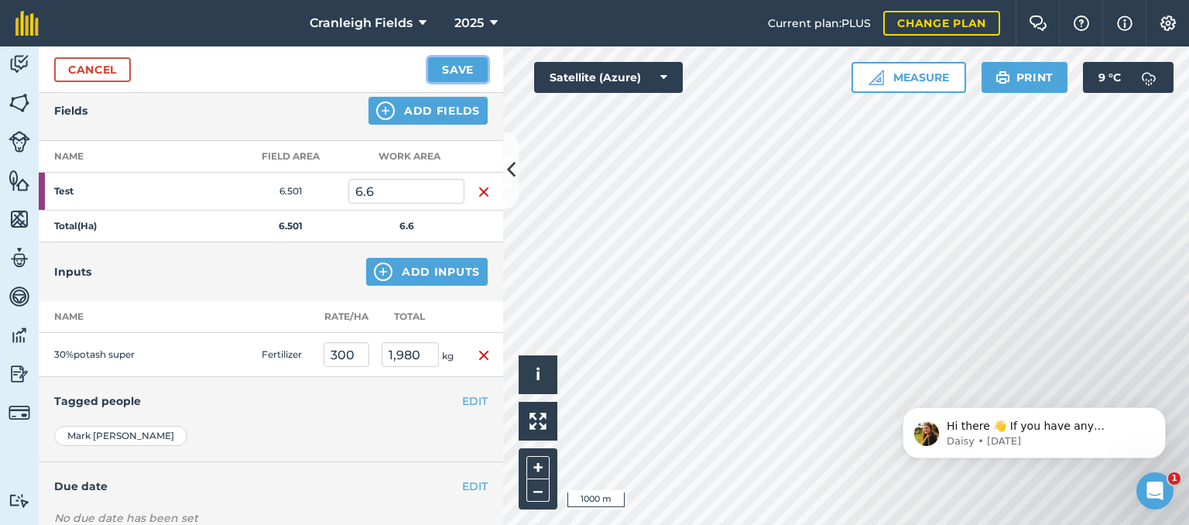
click at [457, 75] on button "Save" at bounding box center [458, 69] width 60 height 25
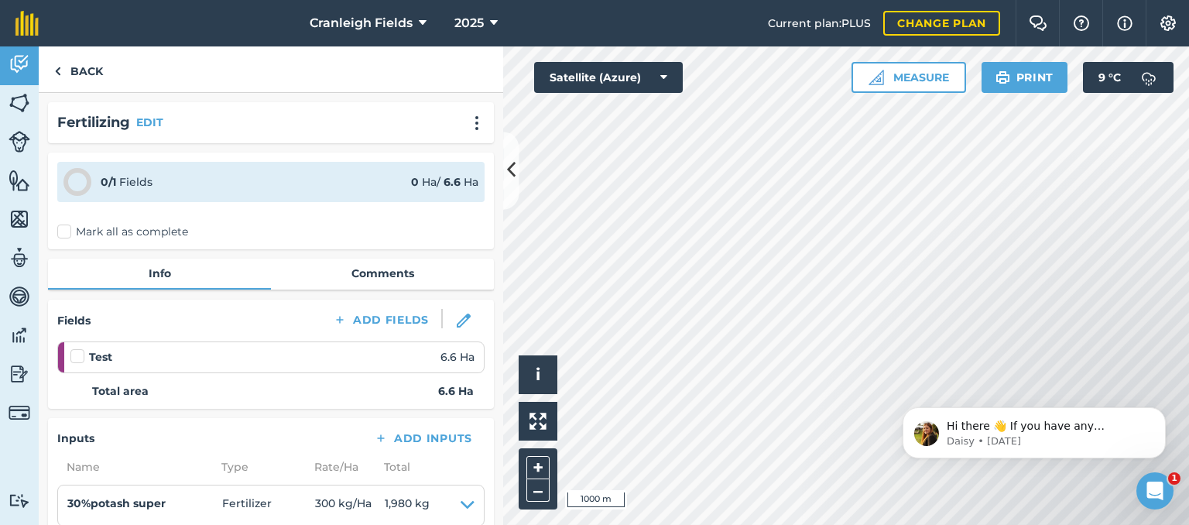
click at [62, 232] on label "Mark all as complete" at bounding box center [122, 232] width 131 height 16
click at [62, 232] on input "Mark all as complete" at bounding box center [62, 229] width 10 height 10
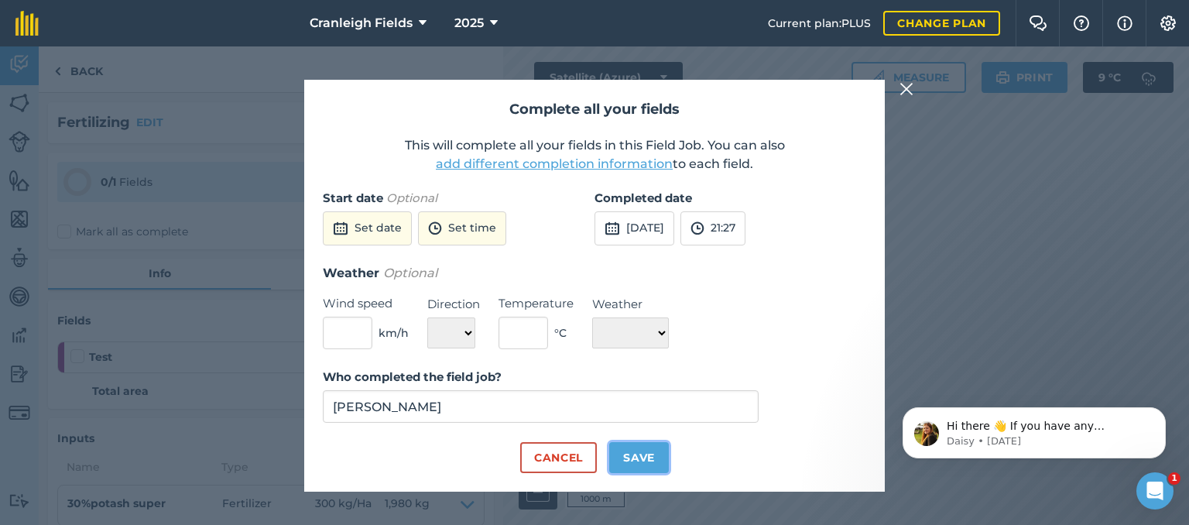
click at [630, 463] on button "Save" at bounding box center [639, 457] width 60 height 31
checkbox input "true"
